Goal: Navigation & Orientation: Find specific page/section

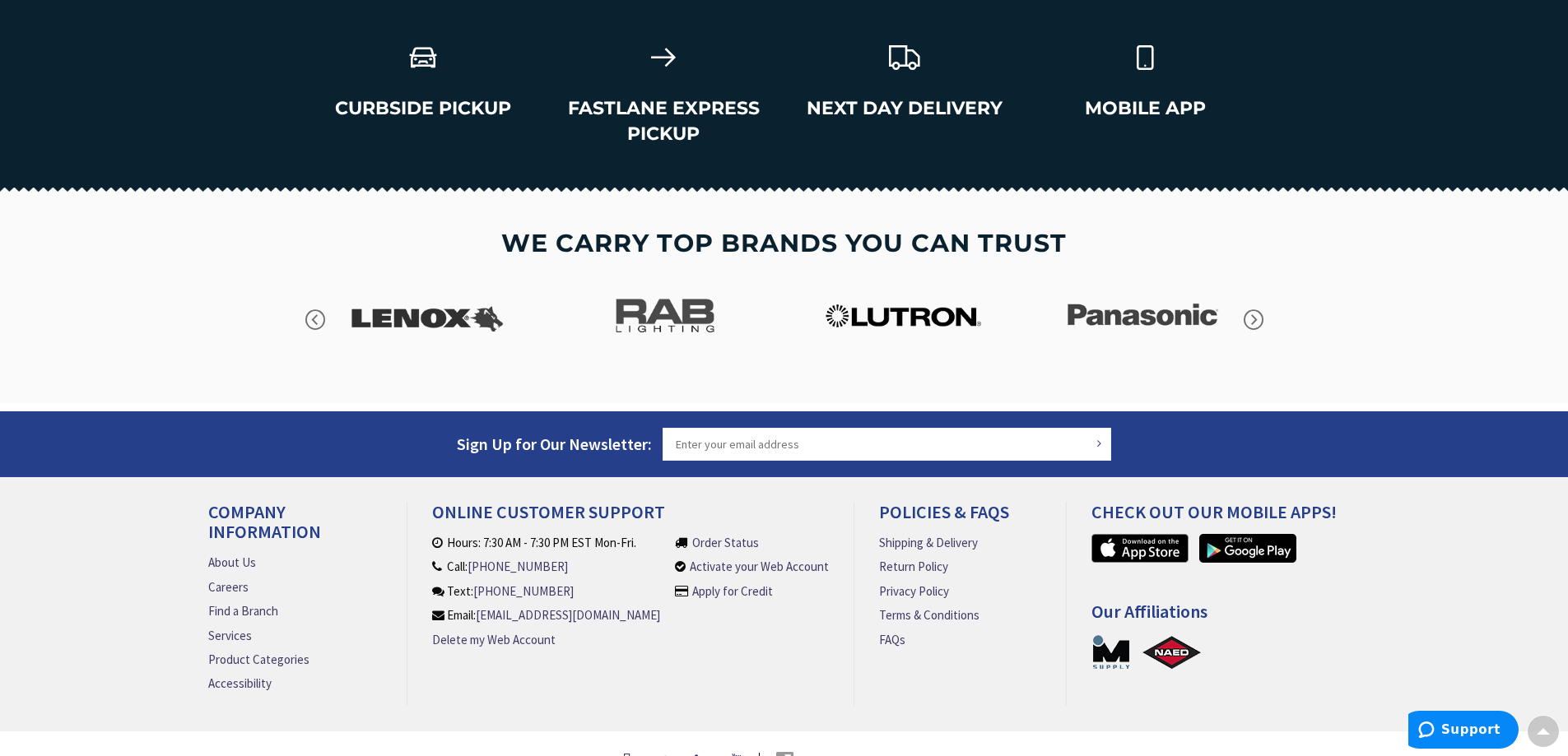
scroll to position [2347, 0]
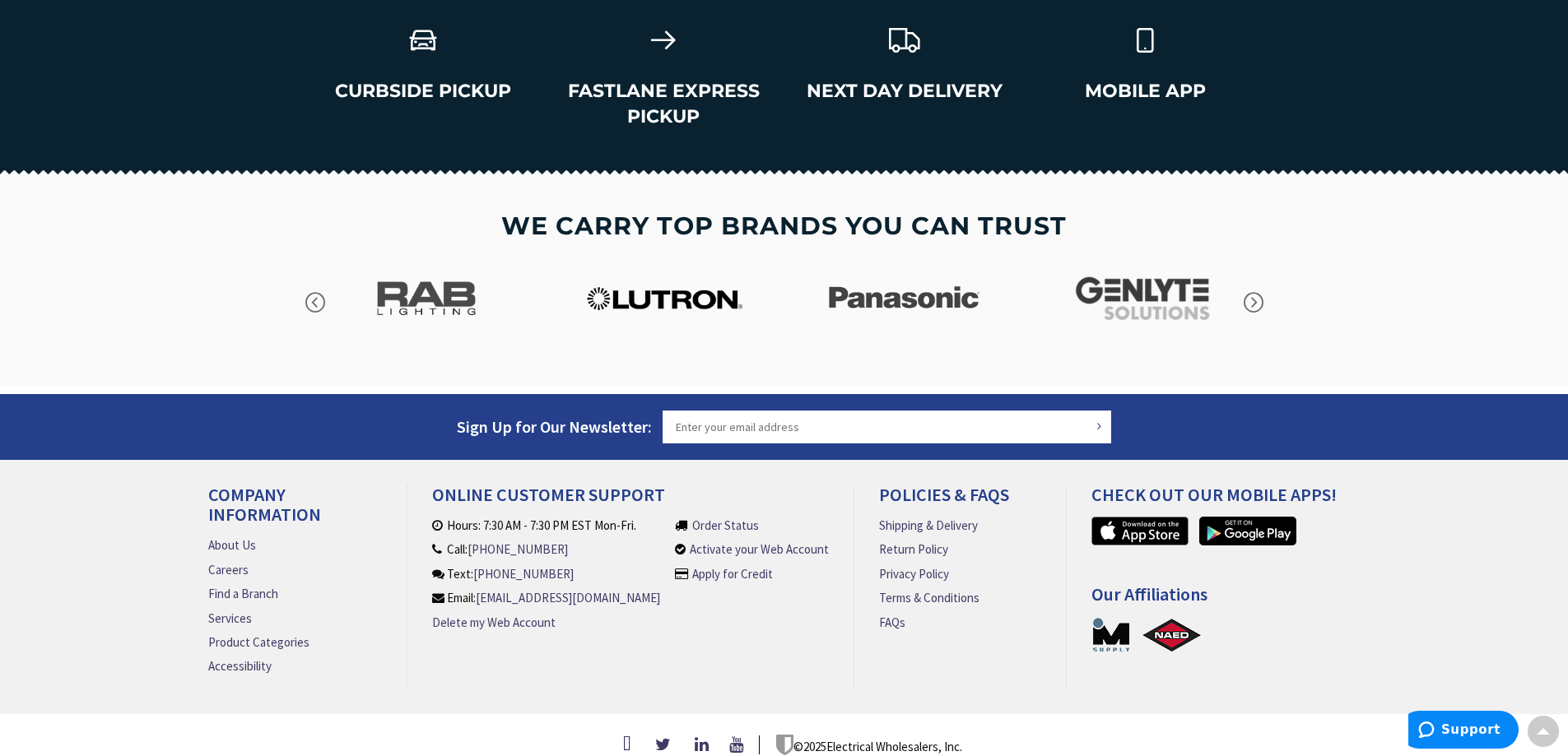
drag, startPoint x: 1574, startPoint y: 125, endPoint x: 65, endPoint y: 6, distance: 1513.7
click at [236, 585] on link "Find a Branch" at bounding box center [243, 593] width 70 height 17
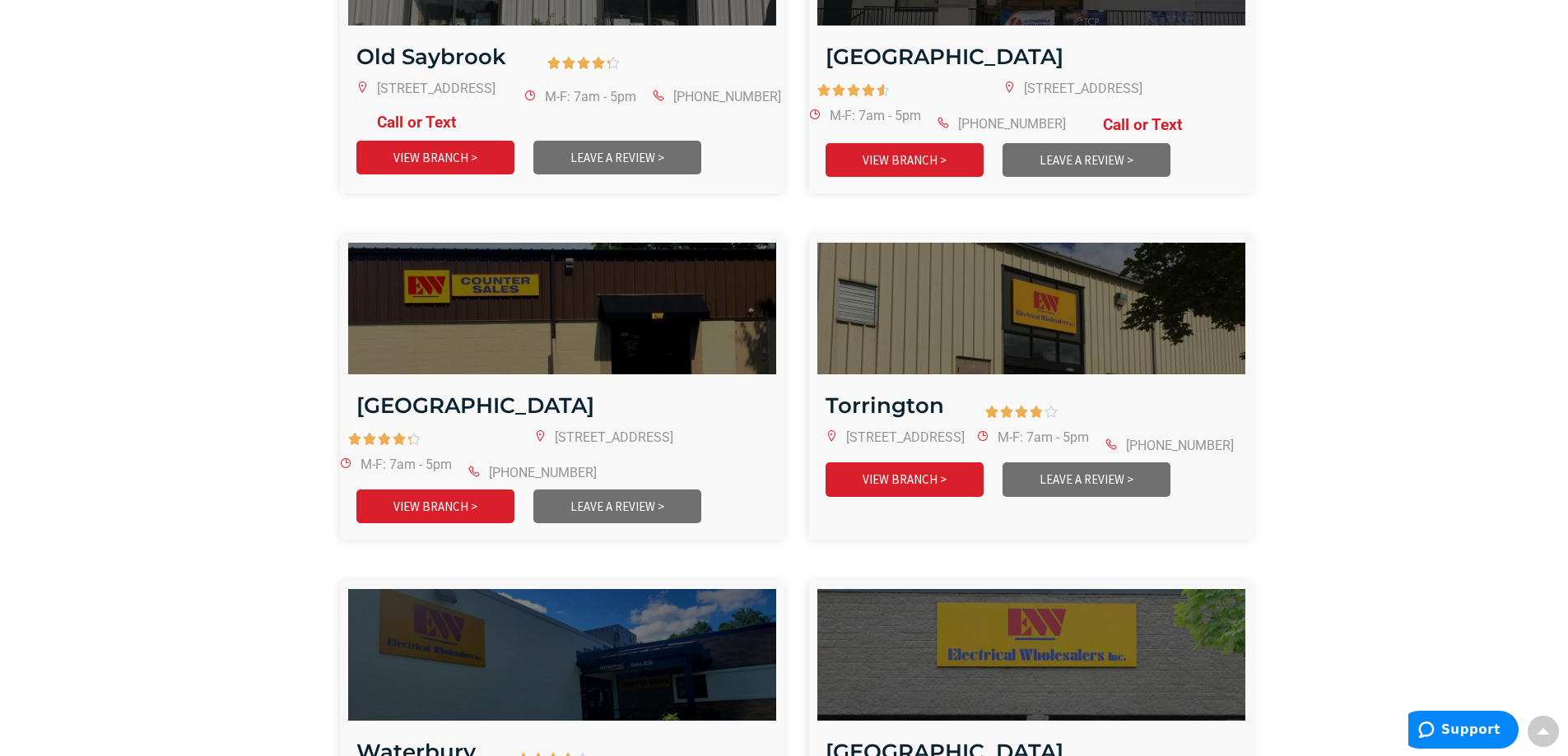
scroll to position [3763, 0]
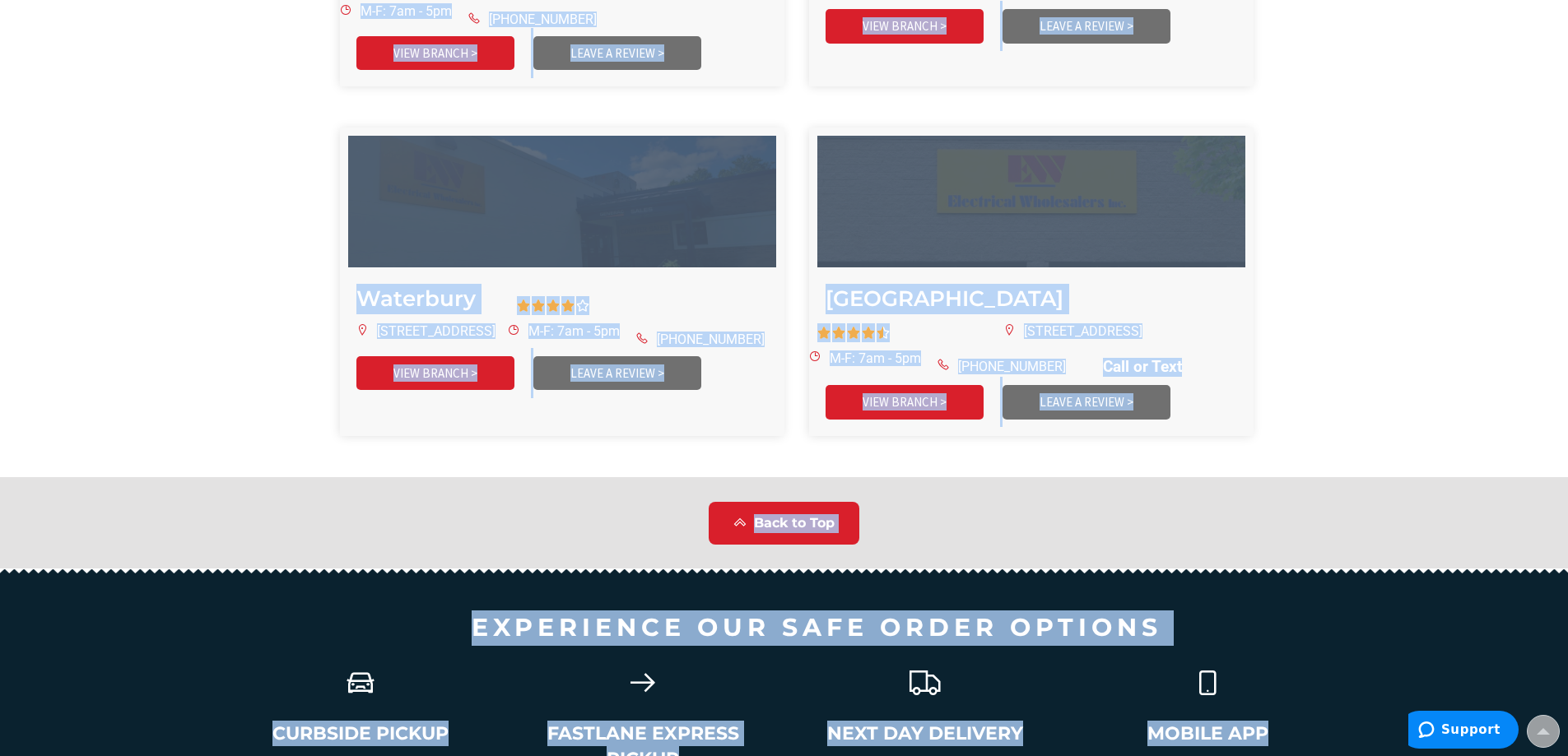
drag, startPoint x: 1566, startPoint y: 647, endPoint x: 1572, endPoint y: 619, distance: 28.6
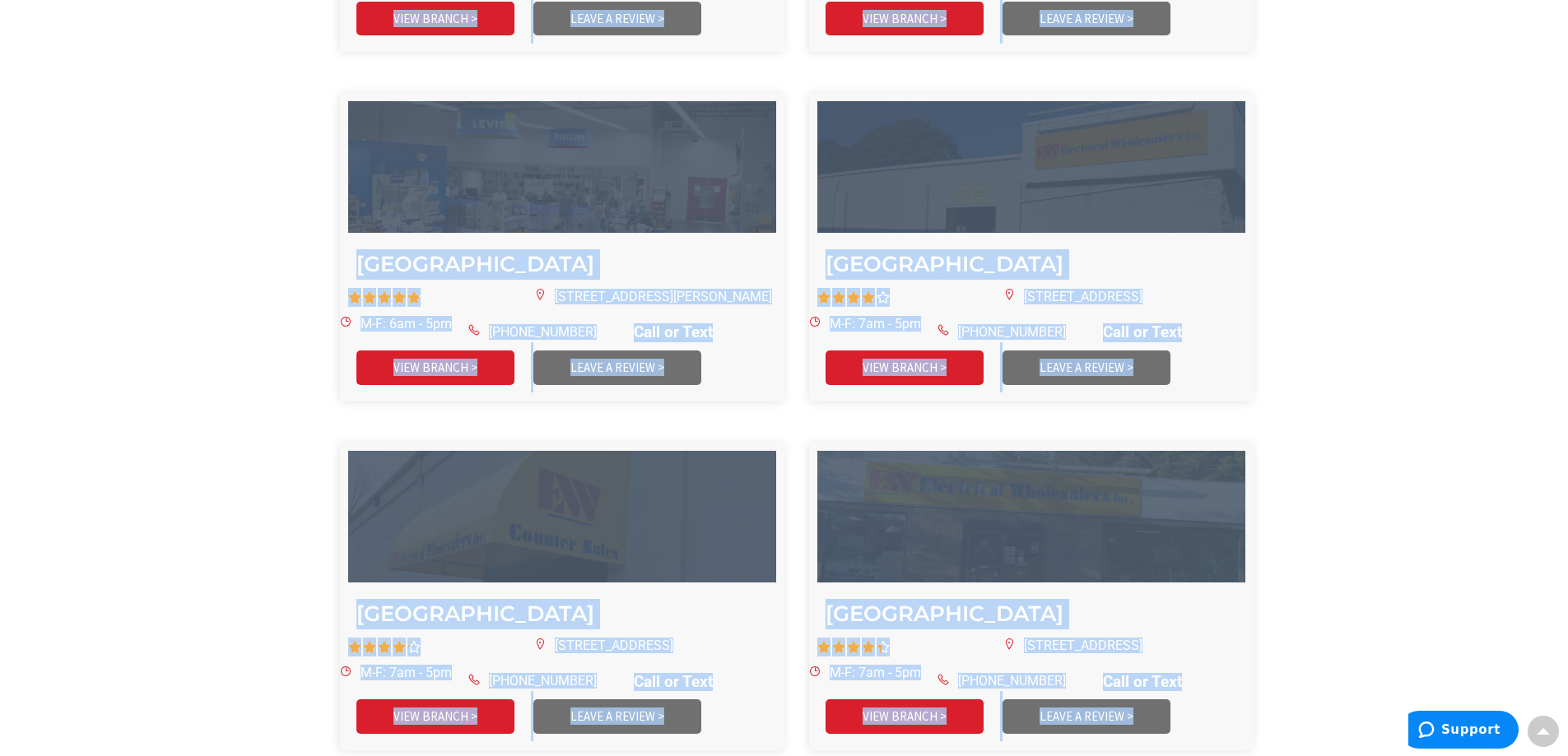
scroll to position [1992, 0]
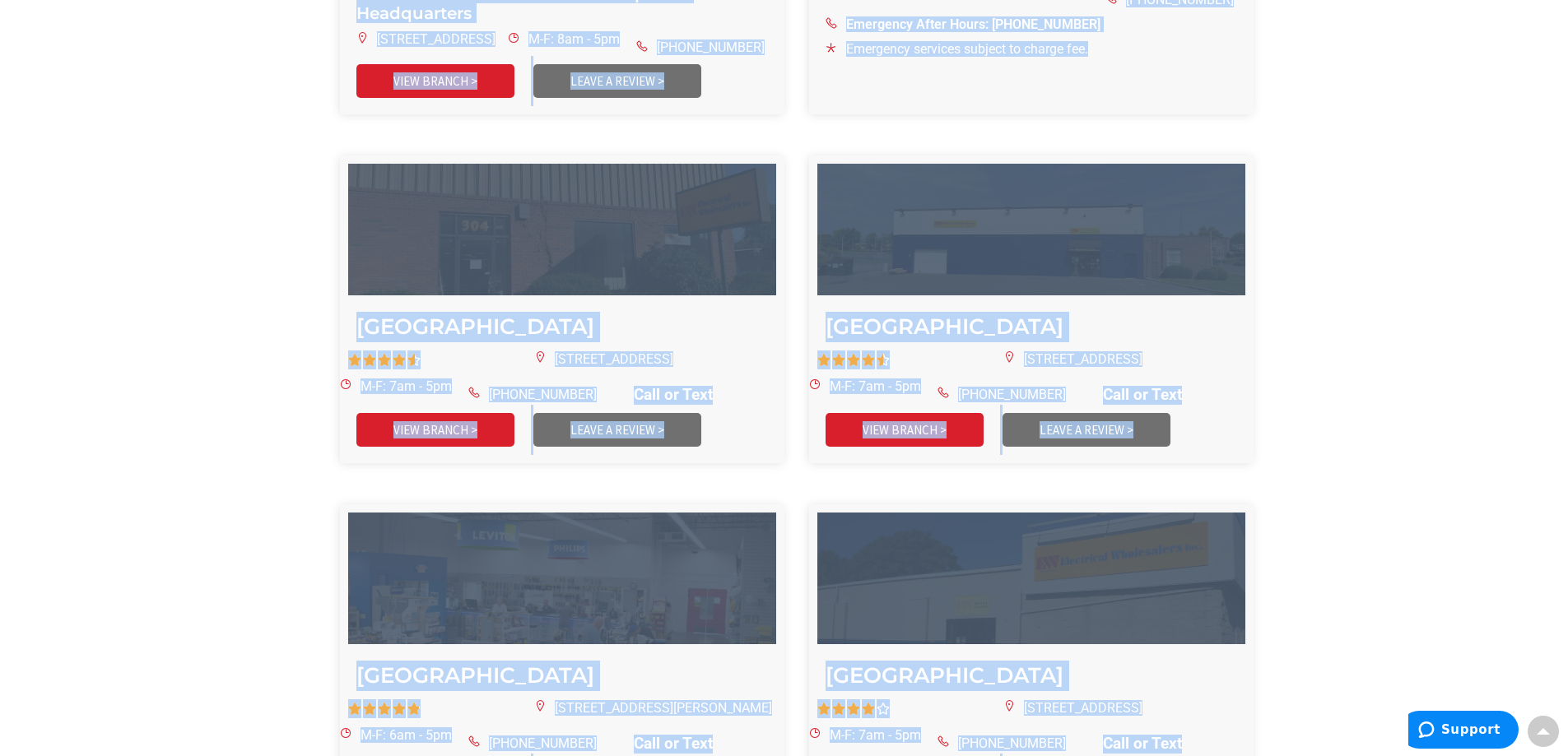
click at [1448, 427] on section "Bristol      5/5 400 Middle St, Bristol, CT 06010 M-F: 7am - 5pm 860-585-8…" at bounding box center [784, 495] width 1568 height 3504
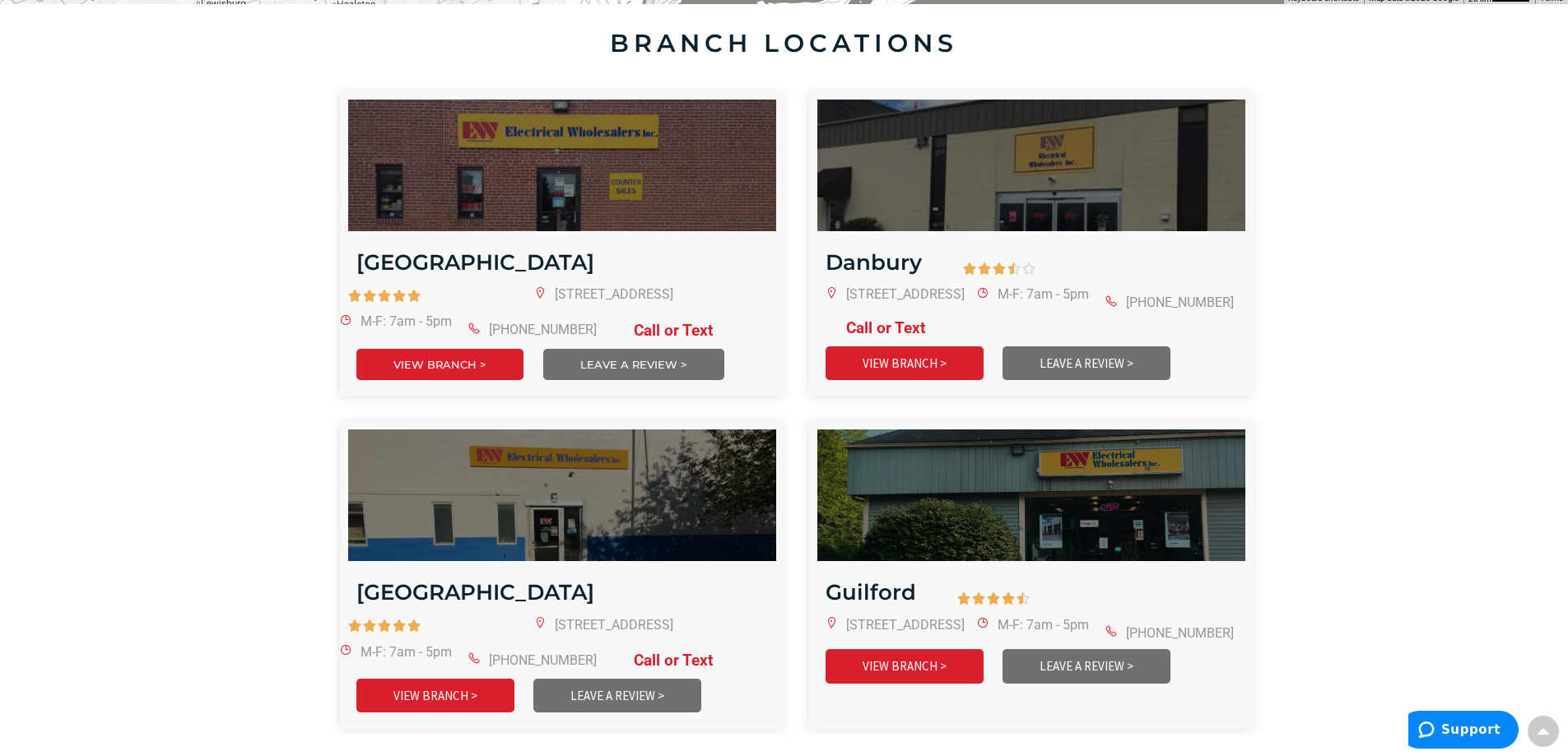
scroll to position [241, 0]
